Goal: Information Seeking & Learning: Learn about a topic

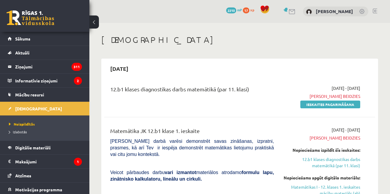
scroll to position [79, 0]
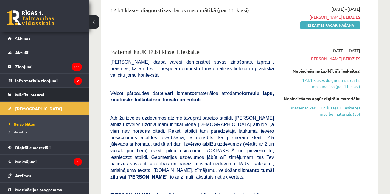
click at [57, 99] on link "Mācību resursi" at bounding box center [45, 95] width 74 height 14
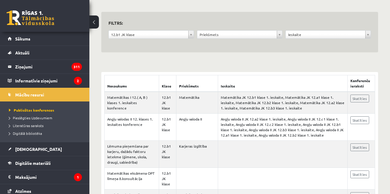
scroll to position [60, 0]
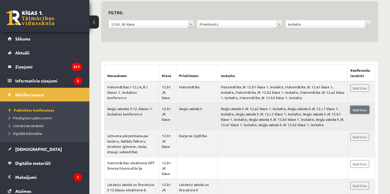
click at [362, 110] on link "Skatīties" at bounding box center [359, 110] width 19 height 8
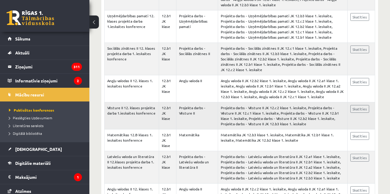
scroll to position [2943, 0]
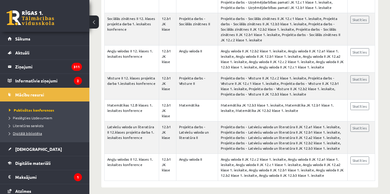
click at [37, 133] on span "Digitālā bibliotēka" at bounding box center [25, 133] width 33 height 5
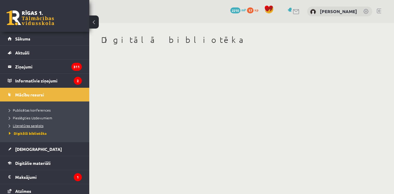
click at [35, 125] on span "Literatūras saraksts" at bounding box center [26, 125] width 35 height 5
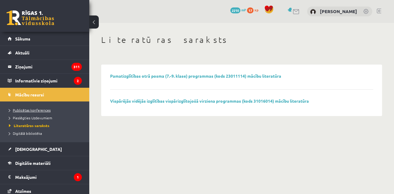
click at [35, 109] on span "Publicētas konferences" at bounding box center [30, 110] width 42 height 5
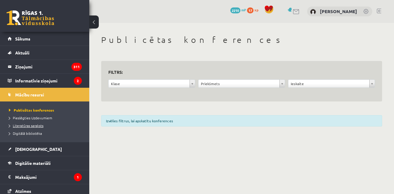
click at [27, 124] on span "Literatūras saraksts" at bounding box center [26, 125] width 35 height 5
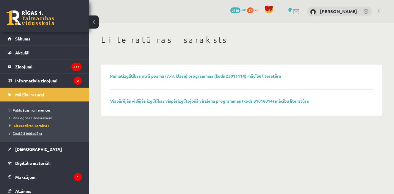
click at [32, 135] on span "Digitālā bibliotēka" at bounding box center [25, 133] width 33 height 5
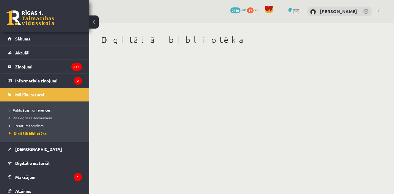
click at [45, 110] on span "Publicētas konferences" at bounding box center [30, 110] width 42 height 5
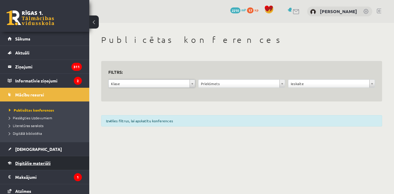
click at [42, 161] on span "Digitālie materiāli" at bounding box center [32, 162] width 35 height 5
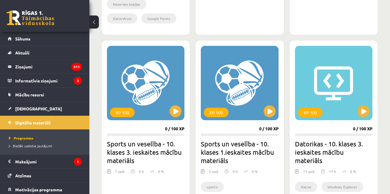
scroll to position [327, 0]
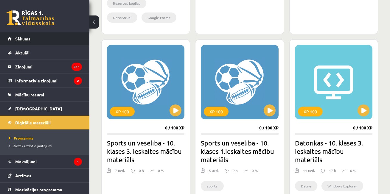
click at [49, 34] on link "Sākums" at bounding box center [45, 39] width 74 height 14
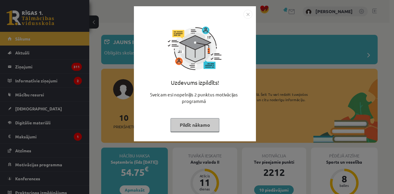
click at [246, 14] on img "Close" at bounding box center [247, 14] width 9 height 9
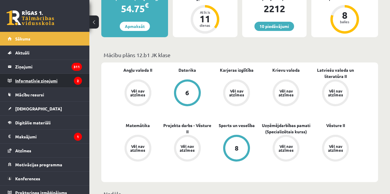
scroll to position [149, 0]
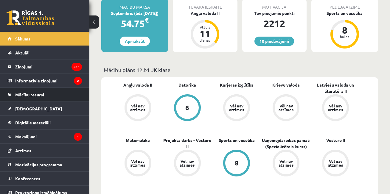
click at [45, 98] on link "Mācību resursi" at bounding box center [45, 95] width 74 height 14
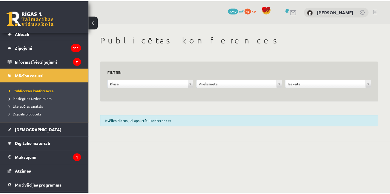
scroll to position [30, 0]
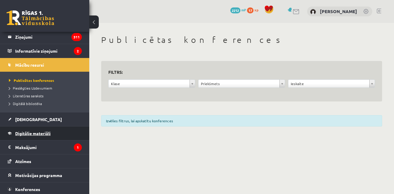
click at [50, 131] on link "Digitālie materiāli" at bounding box center [45, 133] width 74 height 14
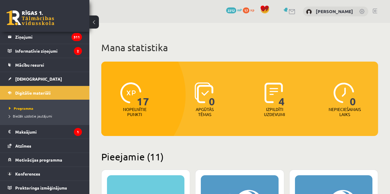
click at [204, 89] on img at bounding box center [203, 92] width 19 height 21
drag, startPoint x: 281, startPoint y: 88, endPoint x: 276, endPoint y: 88, distance: 5.1
click at [277, 90] on div "4" at bounding box center [274, 92] width 20 height 27
click at [271, 97] on img at bounding box center [273, 92] width 18 height 21
click at [272, 96] on img at bounding box center [273, 92] width 18 height 21
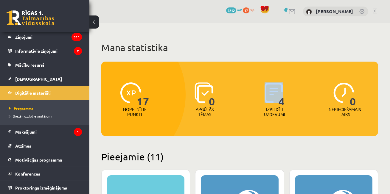
click at [271, 96] on img at bounding box center [273, 92] width 18 height 21
drag, startPoint x: 271, startPoint y: 96, endPoint x: 200, endPoint y: 88, distance: 71.5
click at [270, 96] on img at bounding box center [273, 92] width 18 height 21
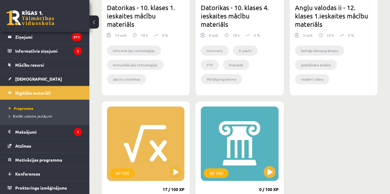
scroll to position [655, 0]
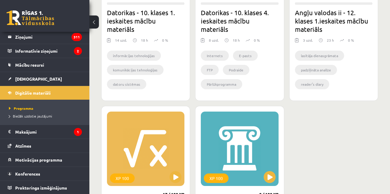
click at [315, 31] on h2 "Angļu valodas ii - 12. klases 1.ieskaites mācību materiāls" at bounding box center [333, 20] width 77 height 25
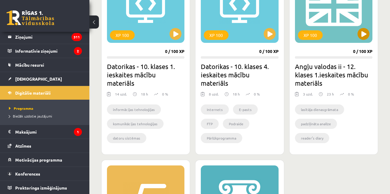
scroll to position [595, 0]
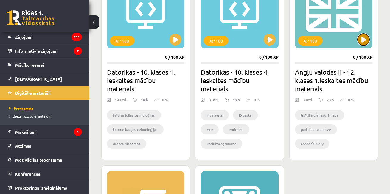
click at [360, 37] on button at bounding box center [363, 40] width 12 height 12
click at [312, 39] on div "XP 100" at bounding box center [310, 41] width 25 height 10
click at [339, 38] on div "XP 100" at bounding box center [333, 11] width 77 height 74
click at [340, 38] on div "XP 100" at bounding box center [333, 11] width 77 height 74
click at [343, 35] on div "XP 100" at bounding box center [333, 11] width 77 height 74
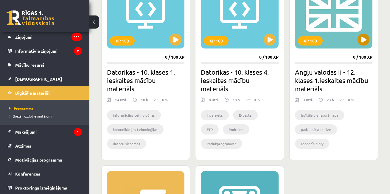
click at [341, 37] on div "XP 100" at bounding box center [333, 11] width 77 height 74
click at [343, 36] on div "XP 100" at bounding box center [333, 11] width 77 height 74
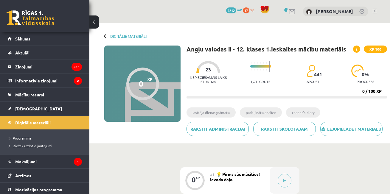
scroll to position [149, 0]
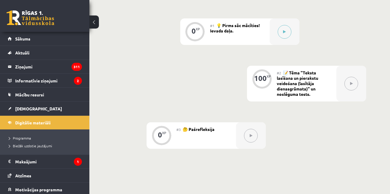
click at [313, 91] on div "#2 📝 Tēma "Teksta lasīšana un pierakstu veidošana (lasītāja dienasgrāmata)" un …" at bounding box center [306, 84] width 60 height 36
click at [347, 84] on button at bounding box center [351, 84] width 14 height 14
click at [347, 85] on button at bounding box center [351, 84] width 14 height 14
click at [347, 84] on button at bounding box center [351, 84] width 14 height 14
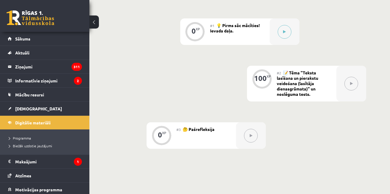
click at [347, 84] on button at bounding box center [351, 84] width 14 height 14
click at [347, 85] on button at bounding box center [351, 84] width 14 height 14
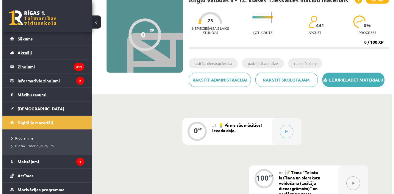
scroll to position [60, 0]
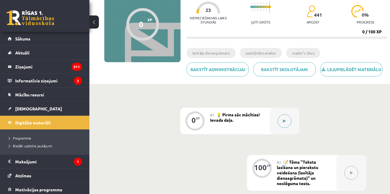
click at [278, 124] on button at bounding box center [284, 121] width 14 height 14
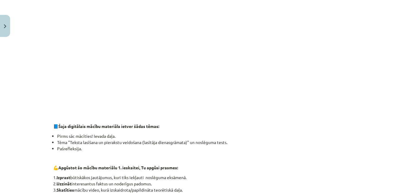
scroll to position [0, 0]
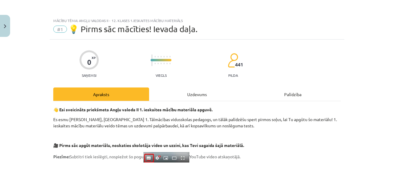
click at [198, 96] on div "Uzdevums" at bounding box center [197, 94] width 96 height 13
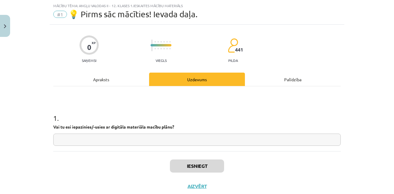
click at [106, 146] on input "text" at bounding box center [197, 140] width 288 height 12
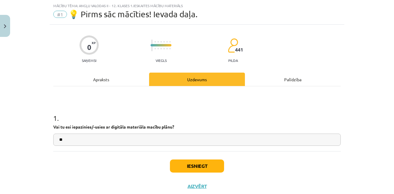
type input "**"
click at [204, 168] on button "Iesniegt" at bounding box center [197, 166] width 54 height 13
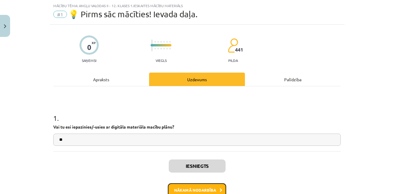
click at [207, 187] on button "Nākamā nodarbība" at bounding box center [197, 190] width 58 height 14
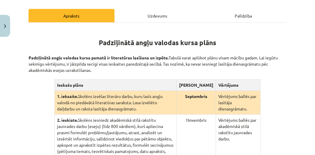
scroll to position [88, 0]
click at [159, 13] on div "Uzdevums" at bounding box center [158, 15] width 86 height 13
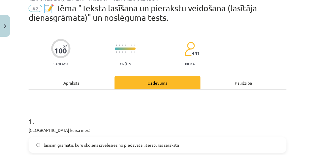
scroll to position [15, 0]
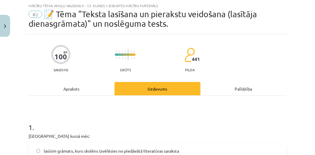
click at [83, 88] on div "Apraksts" at bounding box center [72, 88] width 86 height 13
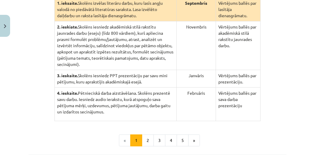
scroll to position [158, 0]
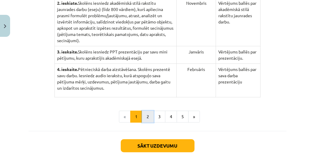
click at [147, 111] on button "2" at bounding box center [148, 117] width 12 height 12
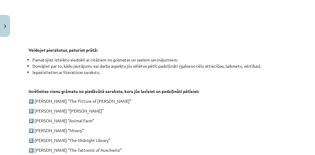
scroll to position [259, 0]
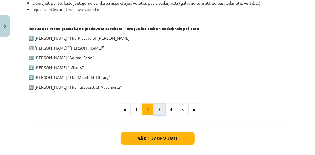
click at [159, 110] on button "3" at bounding box center [160, 110] width 12 height 12
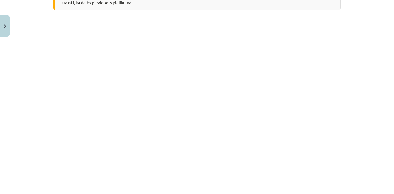
scroll to position [135, 0]
